Goal: Task Accomplishment & Management: Complete application form

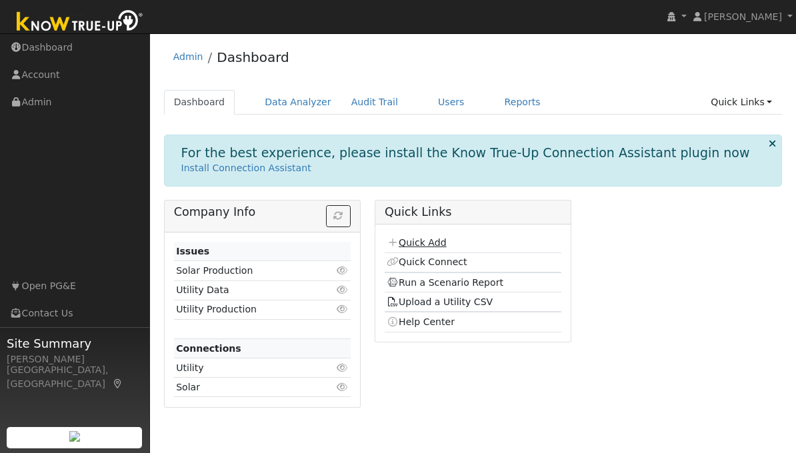
click at [419, 241] on link "Quick Add" at bounding box center [416, 242] width 59 height 11
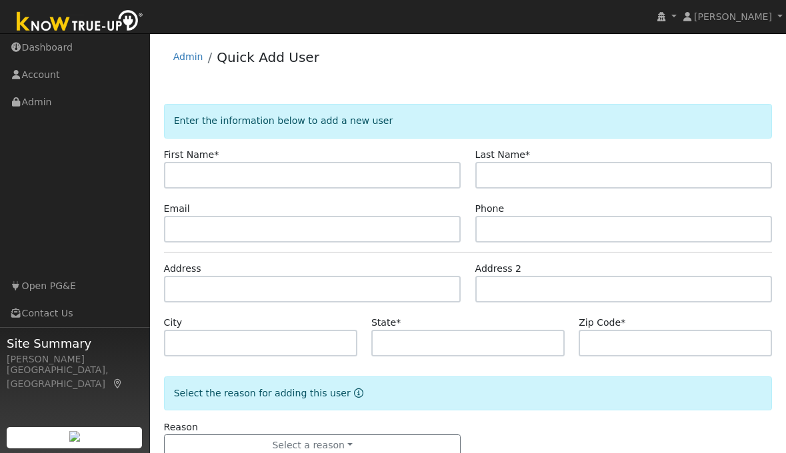
click at [339, 178] on input "text" at bounding box center [312, 175] width 297 height 27
type input "George"
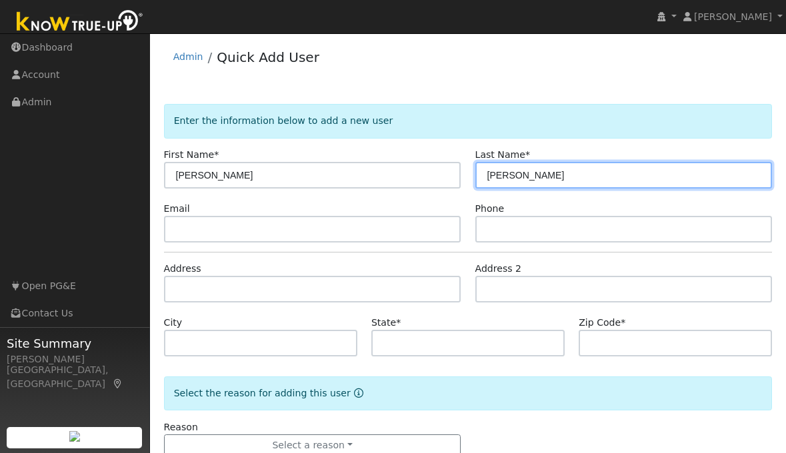
type input "Korth"
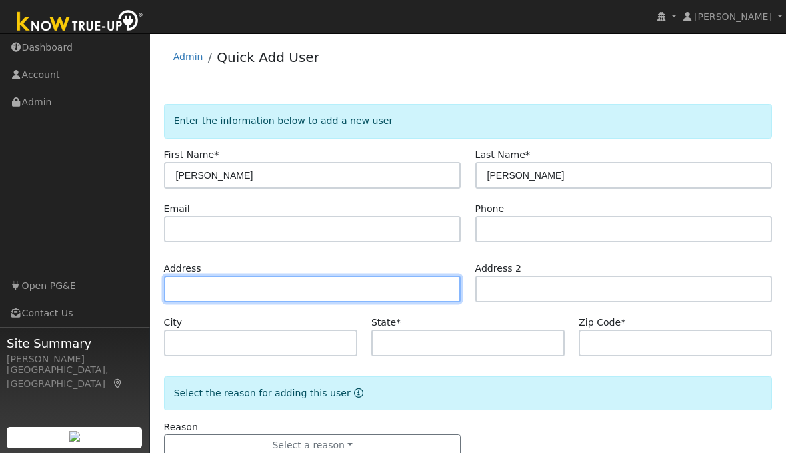
click at [252, 285] on input "text" at bounding box center [312, 289] width 297 height 27
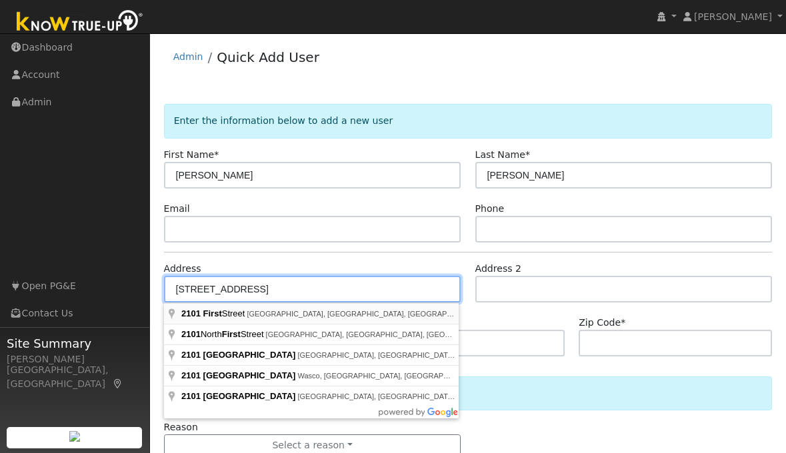
type input "[STREET_ADDRESS]"
type input "Lincoln"
type input "CA"
type input "95648"
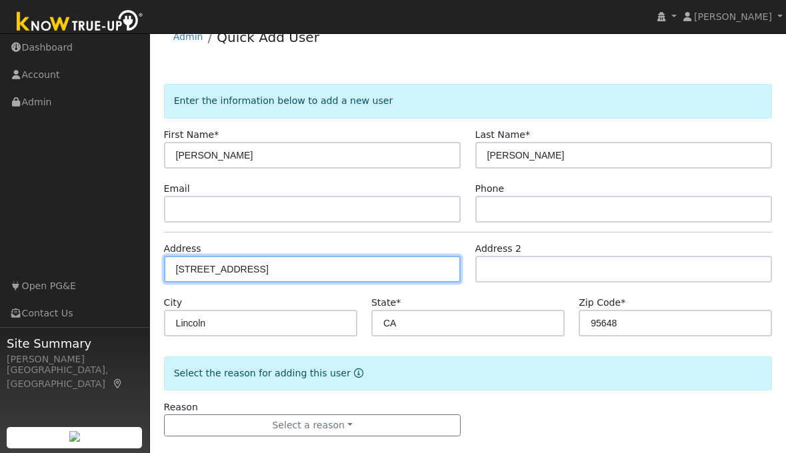
scroll to position [37, 0]
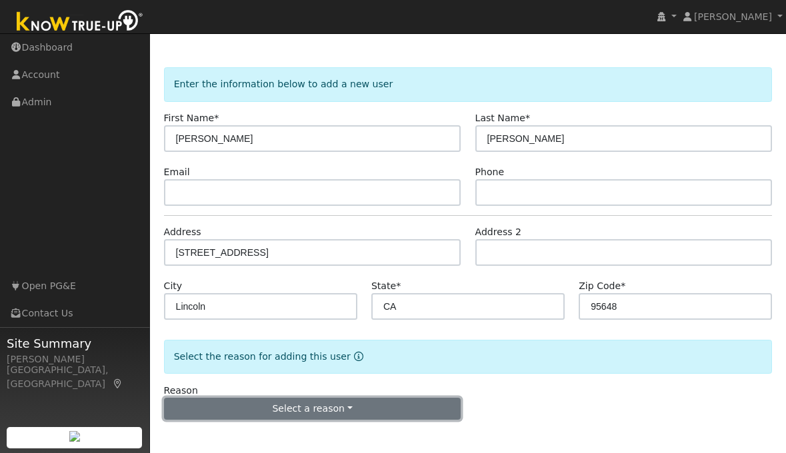
click at [377, 403] on button "Select a reason" at bounding box center [312, 409] width 297 height 23
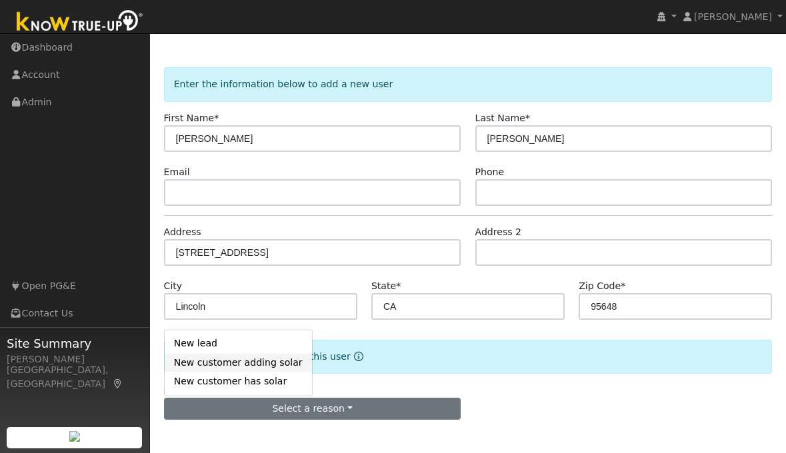
click at [233, 363] on link "New customer adding solar" at bounding box center [238, 362] width 147 height 19
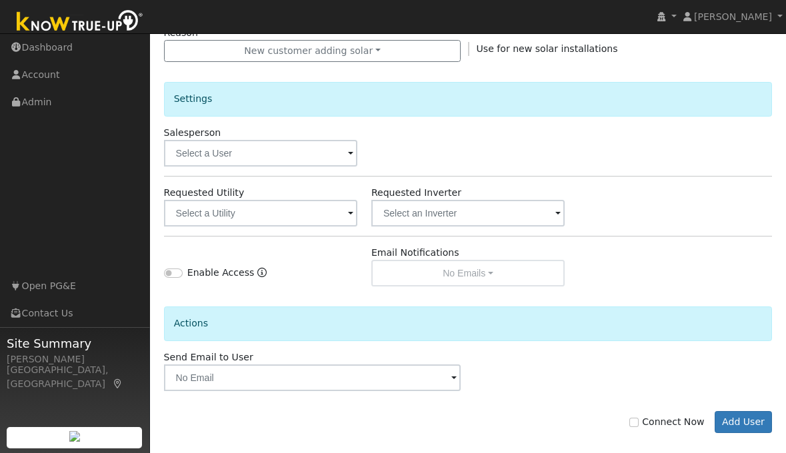
scroll to position [408, 0]
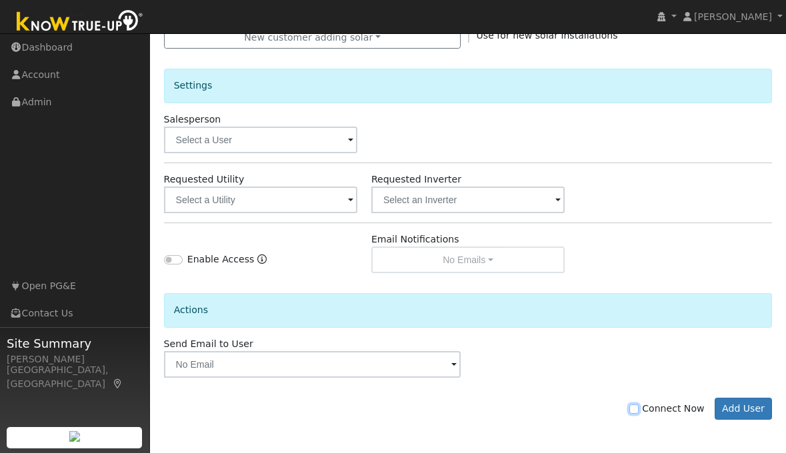
click at [639, 410] on input "Connect Now" at bounding box center [633, 409] width 9 height 9
checkbox input "true"
click at [351, 139] on span at bounding box center [350, 140] width 5 height 15
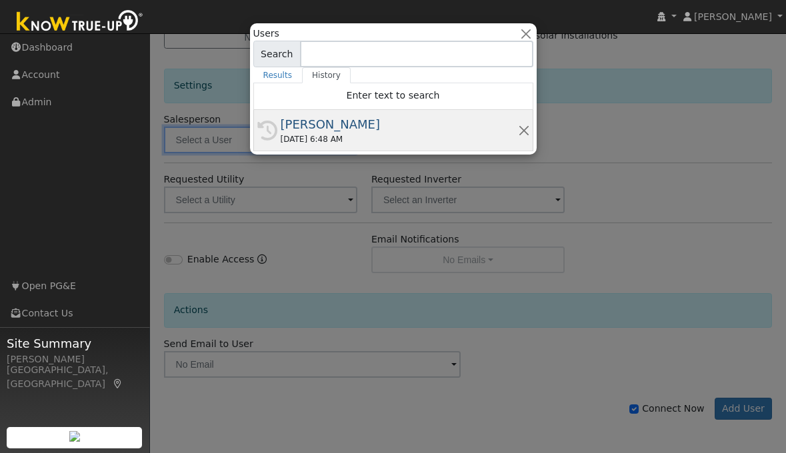
click at [311, 127] on div "[PERSON_NAME]" at bounding box center [399, 124] width 237 height 18
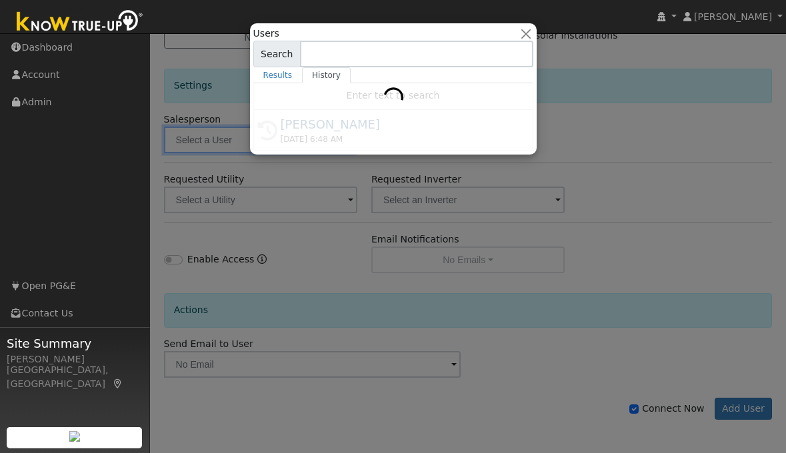
type input "[PERSON_NAME]"
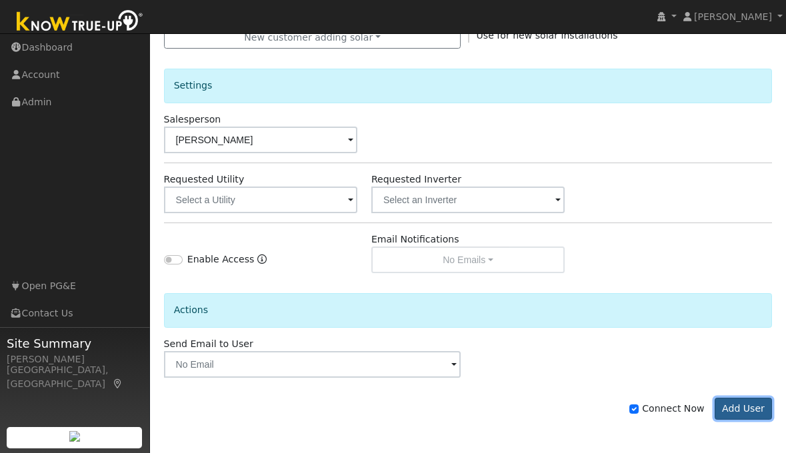
click at [734, 411] on button "Add User" at bounding box center [744, 409] width 58 height 23
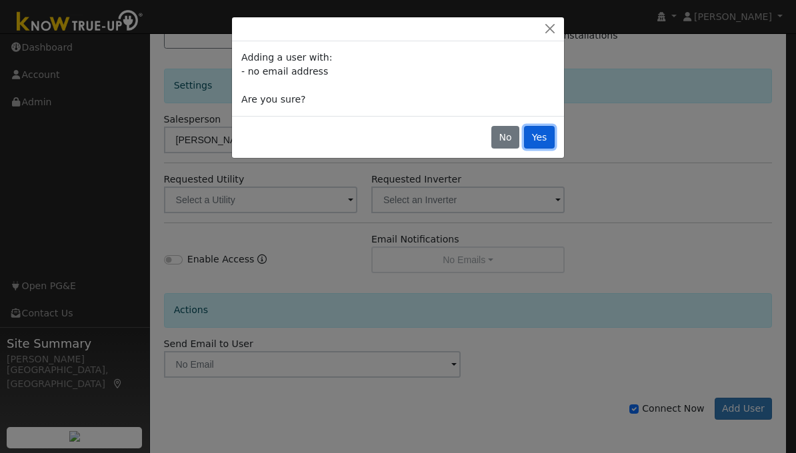
click at [544, 138] on button "Yes" at bounding box center [539, 137] width 31 height 23
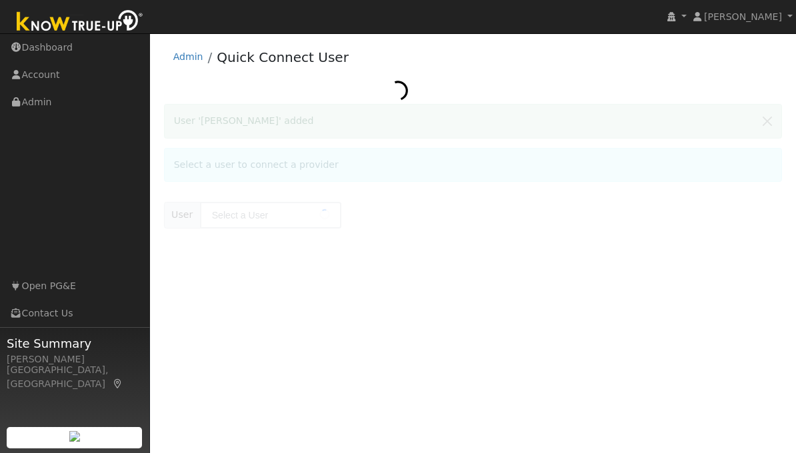
type input "[PERSON_NAME]"
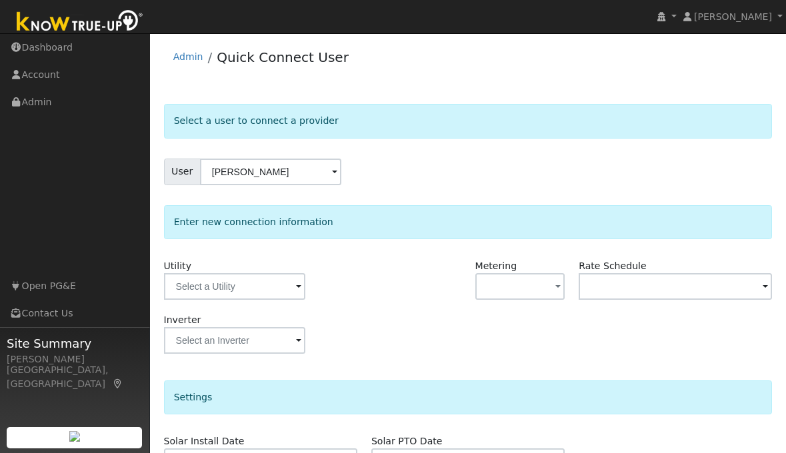
click at [296, 285] on span at bounding box center [298, 287] width 5 height 15
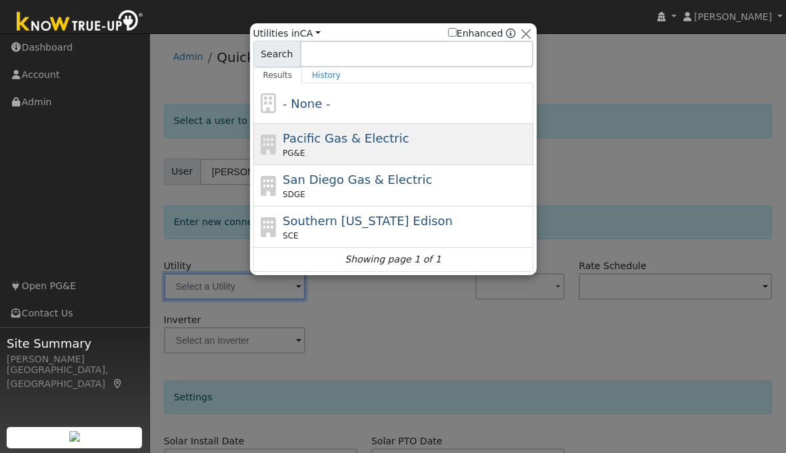
click at [304, 145] on span "Pacific Gas & Electric" at bounding box center [346, 138] width 126 height 14
type input "PG&E"
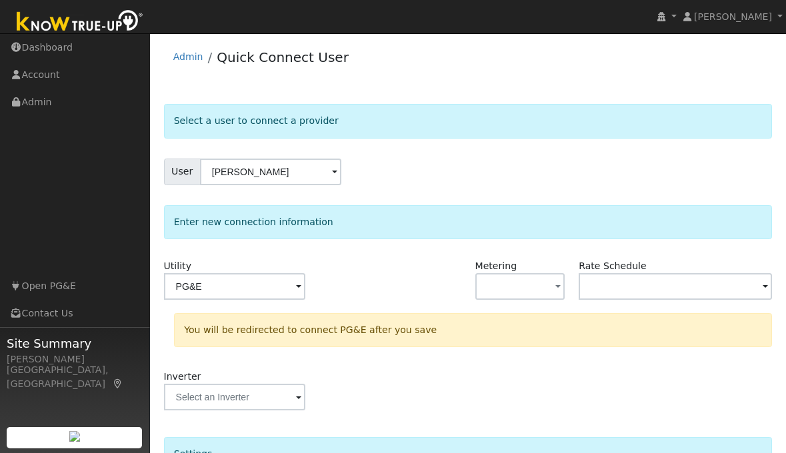
click at [631, 391] on div "Inverter" at bounding box center [468, 397] width 623 height 54
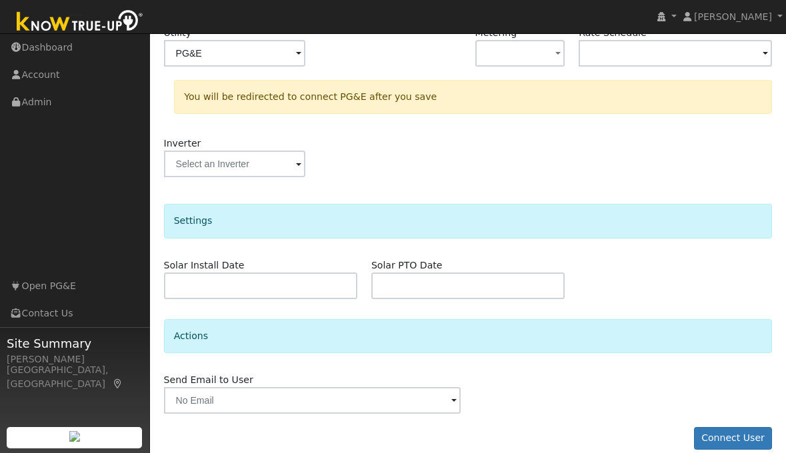
scroll to position [250, 0]
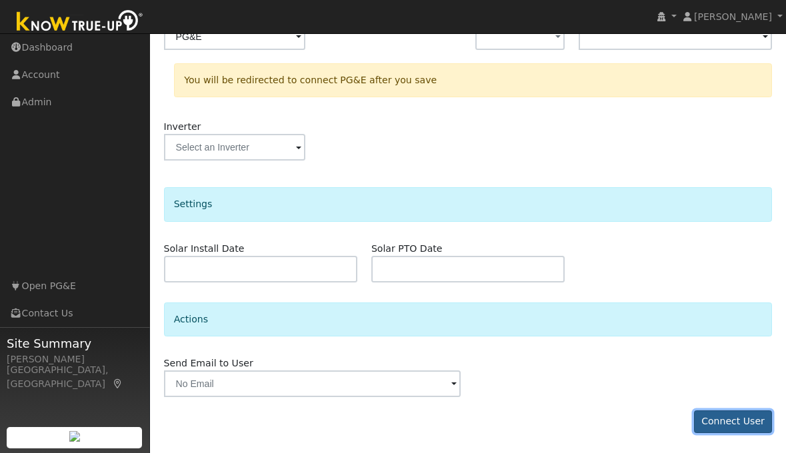
click at [733, 422] on button "Connect User" at bounding box center [733, 422] width 79 height 23
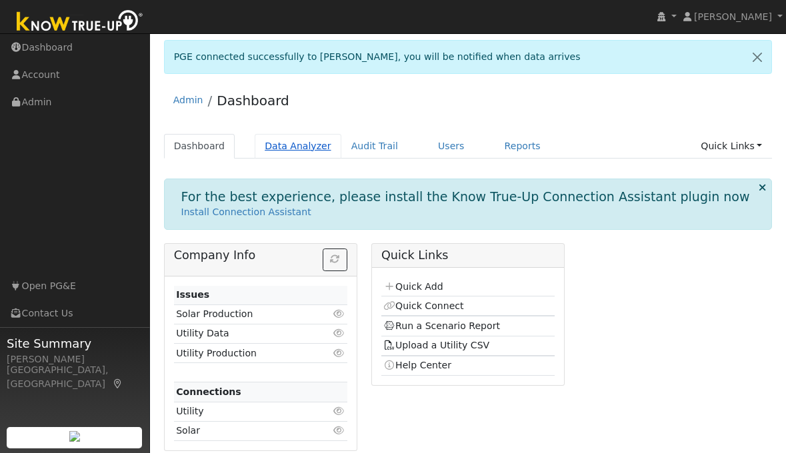
click at [295, 146] on link "Data Analyzer" at bounding box center [298, 146] width 87 height 25
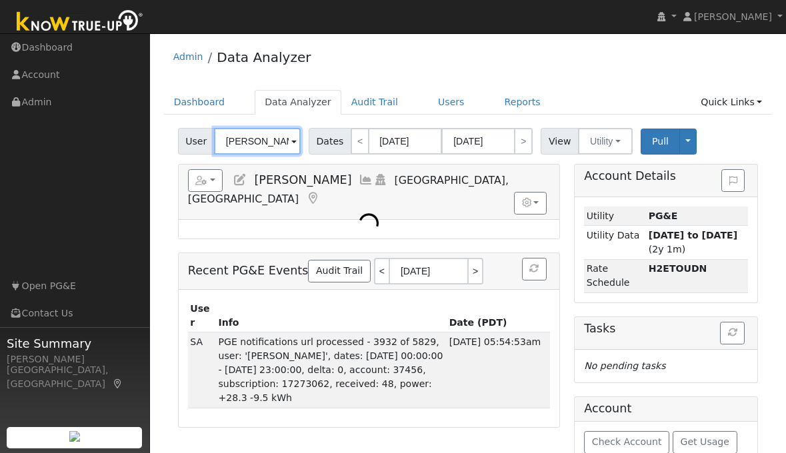
click at [239, 143] on input "[PERSON_NAME]" at bounding box center [257, 141] width 87 height 27
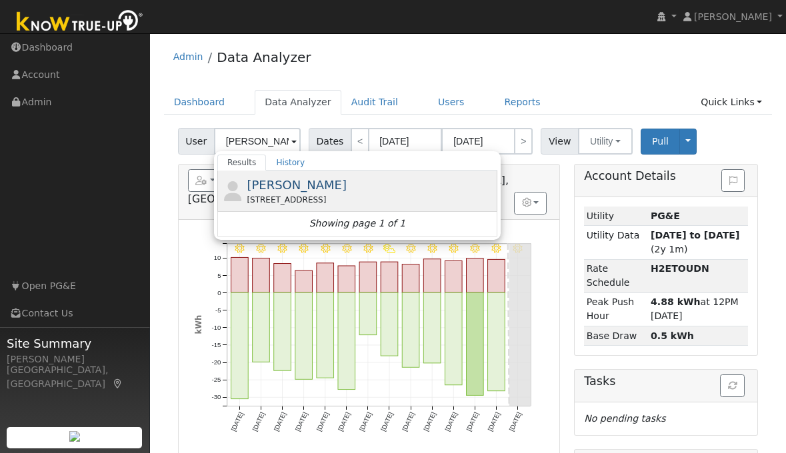
click at [257, 185] on span "[PERSON_NAME]" at bounding box center [297, 185] width 100 height 14
type input "[PERSON_NAME]"
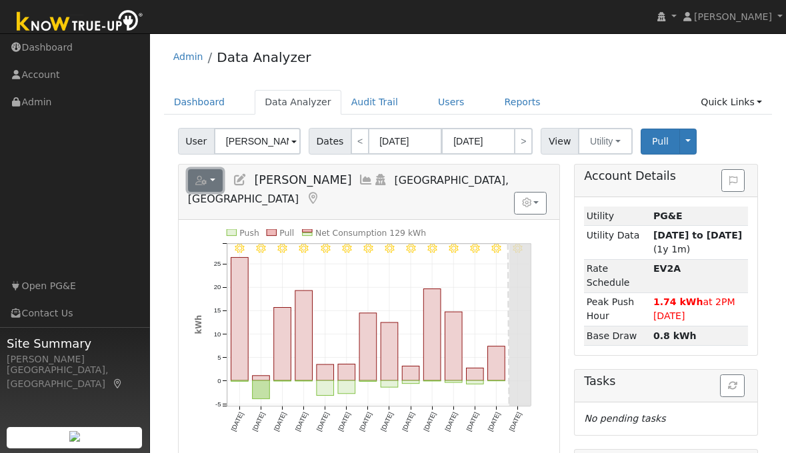
click at [217, 177] on button "button" at bounding box center [205, 180] width 35 height 23
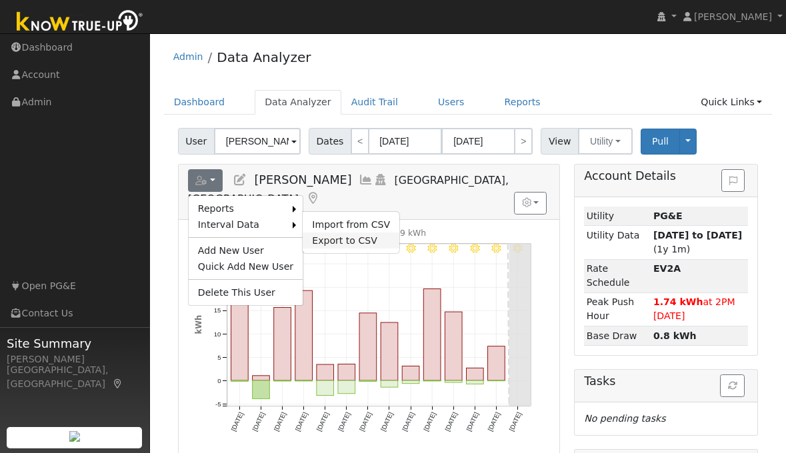
click at [315, 238] on link "Export to CSV" at bounding box center [351, 241] width 97 height 16
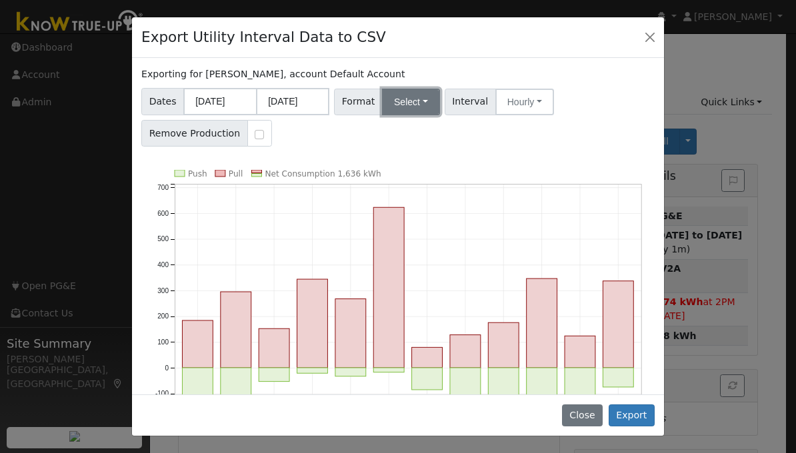
click at [421, 102] on button "Select" at bounding box center [411, 102] width 58 height 27
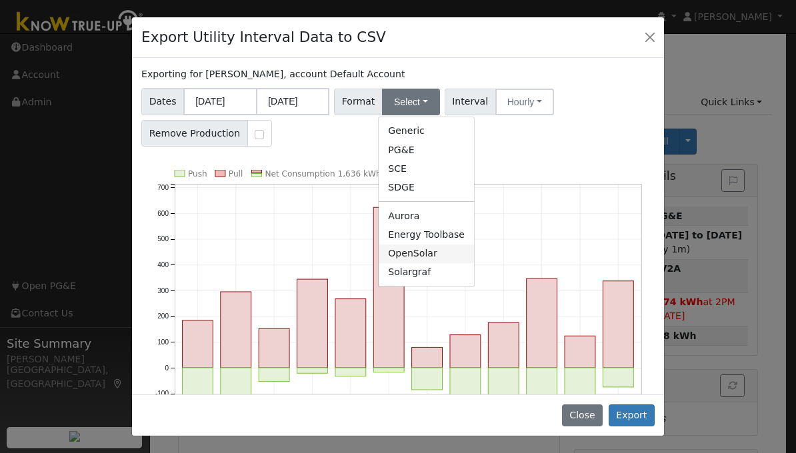
click at [409, 256] on link "OpenSolar" at bounding box center [426, 254] width 95 height 19
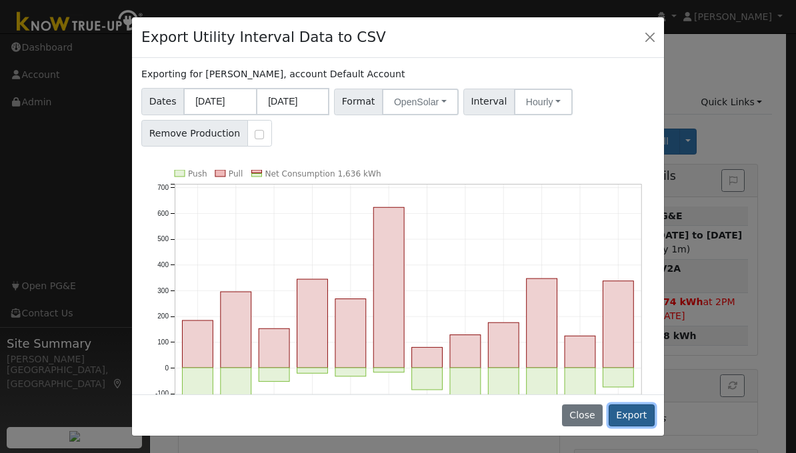
click at [637, 416] on button "Export" at bounding box center [632, 416] width 46 height 23
